Goal: Transaction & Acquisition: Book appointment/travel/reservation

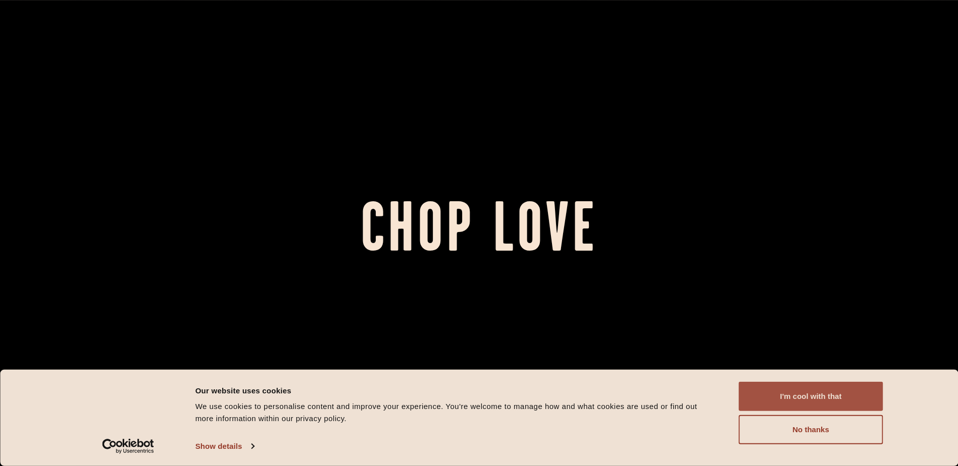
click at [839, 394] on button "I'm cool with that" at bounding box center [811, 396] width 144 height 29
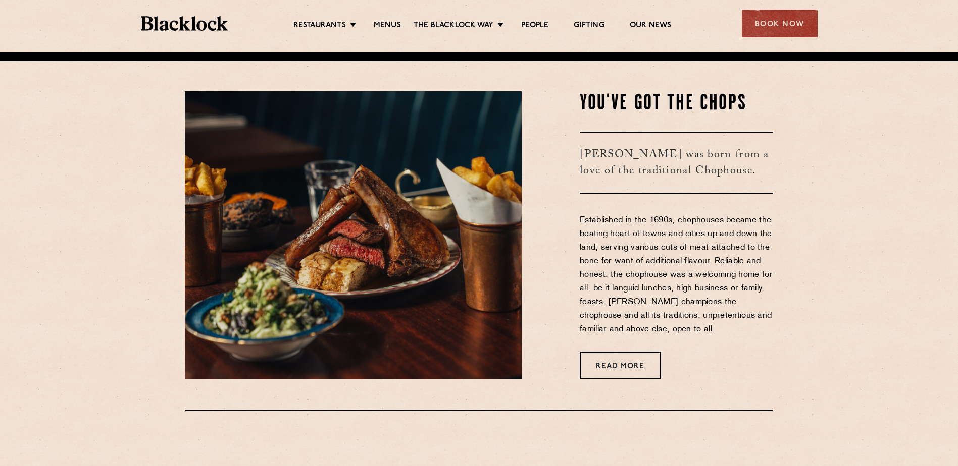
scroll to position [555, 0]
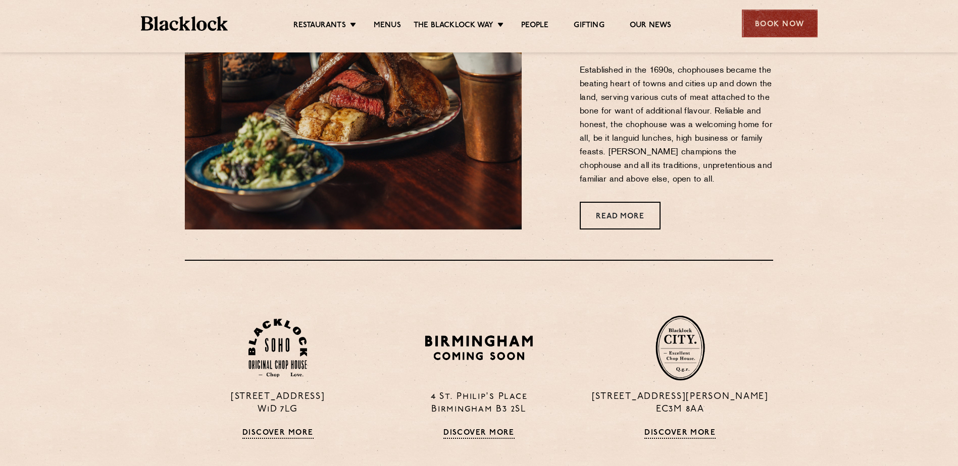
click at [755, 16] on div "Book Now" at bounding box center [780, 24] width 76 height 28
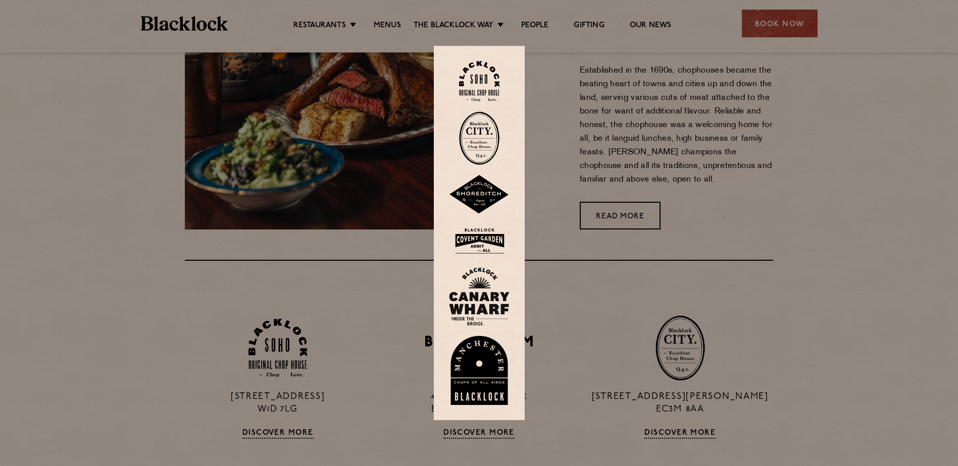
click at [492, 144] on img at bounding box center [479, 139] width 40 height 54
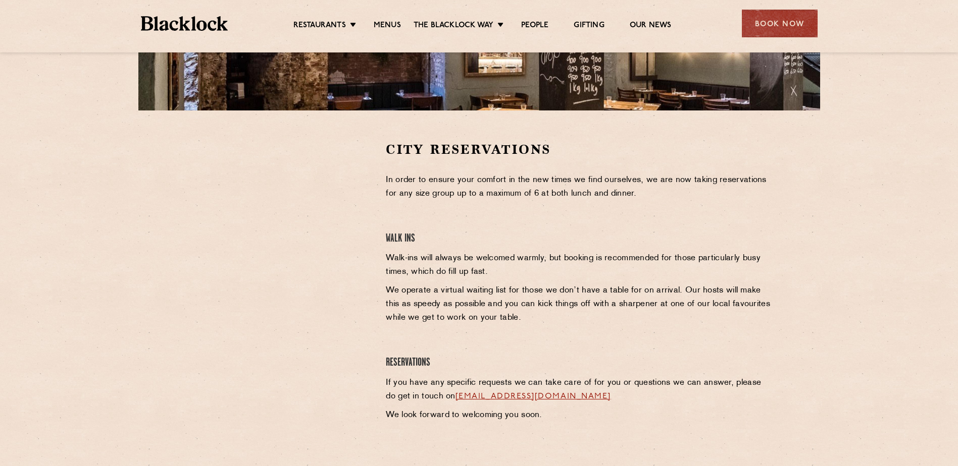
scroll to position [252, 0]
click at [457, 232] on div "City Reservations In order to ensure your comfort in the new times we find ours…" at bounding box center [579, 293] width 402 height 305
click at [429, 196] on p "In order to ensure your comfort in the new times we find ourselves, we are now …" at bounding box center [579, 187] width 387 height 27
click at [437, 229] on div "City Reservations In order to ensure your comfort in the new times we find ours…" at bounding box center [579, 293] width 402 height 305
